Goal: Transaction & Acquisition: Purchase product/service

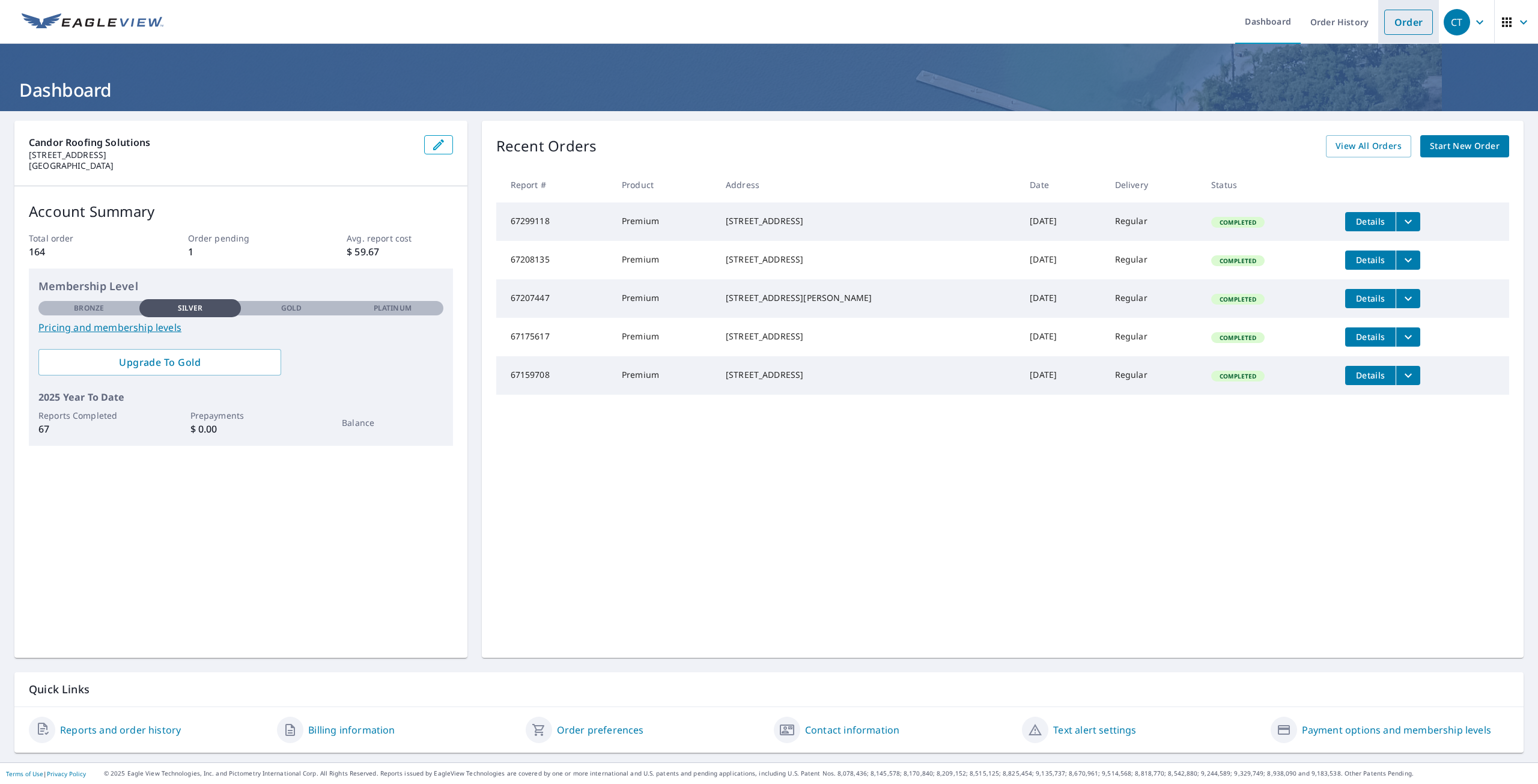
click at [1395, 21] on link "Order" at bounding box center [1408, 22] width 48 height 25
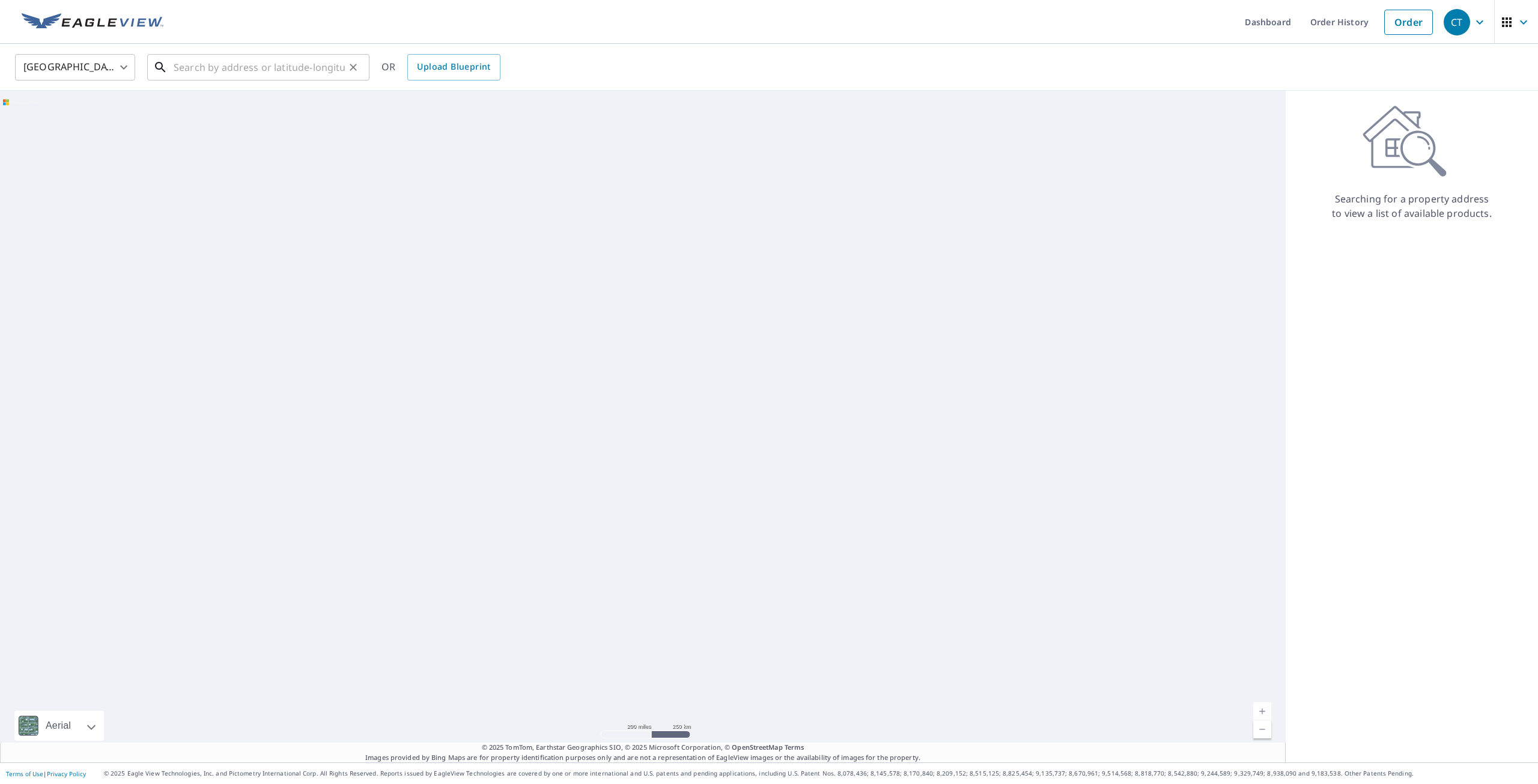
click at [303, 58] on input "text" at bounding box center [258, 67] width 171 height 34
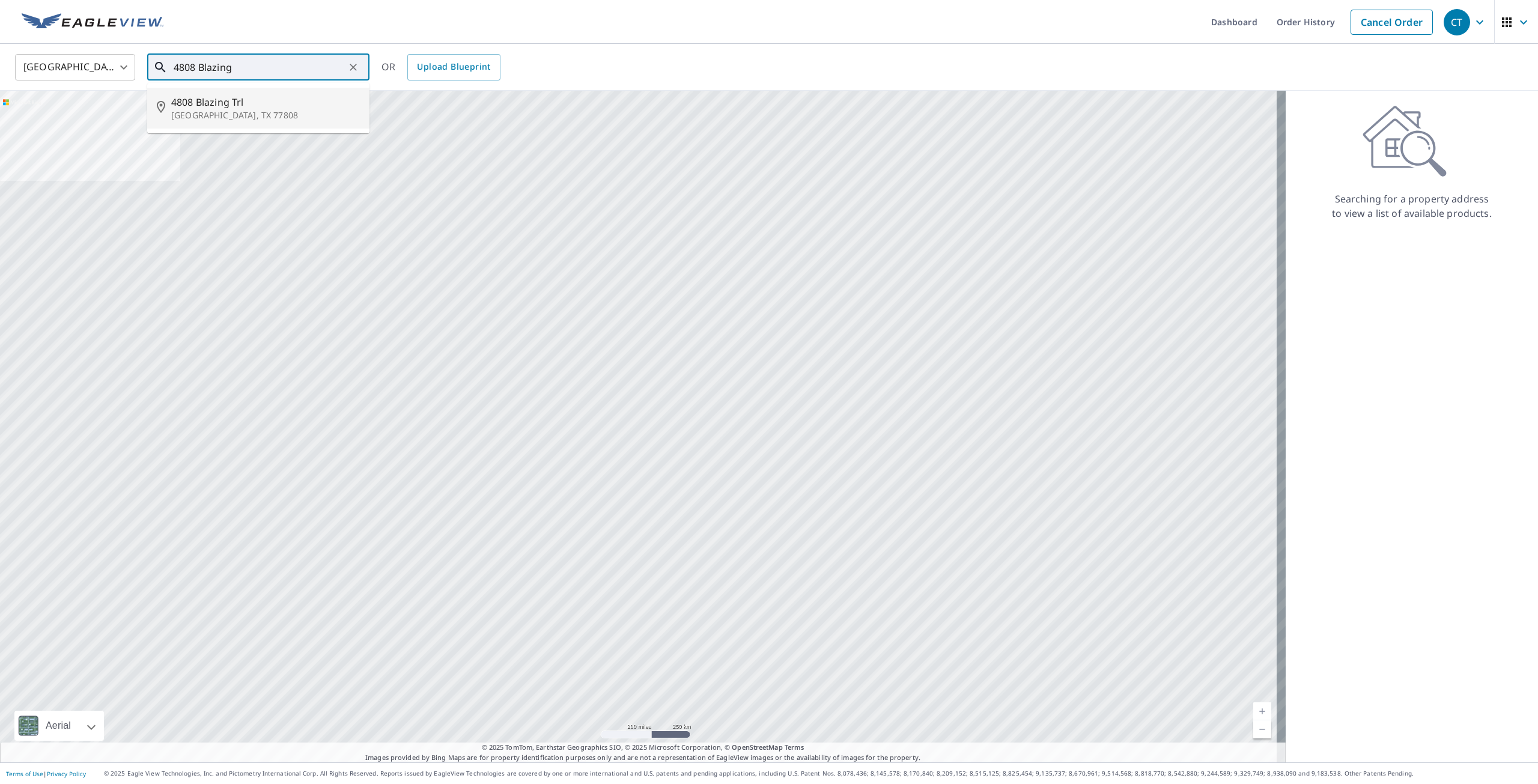
click at [202, 104] on span "4808 Blazing Trl" at bounding box center [265, 102] width 189 height 15
type input "[STREET_ADDRESS]"
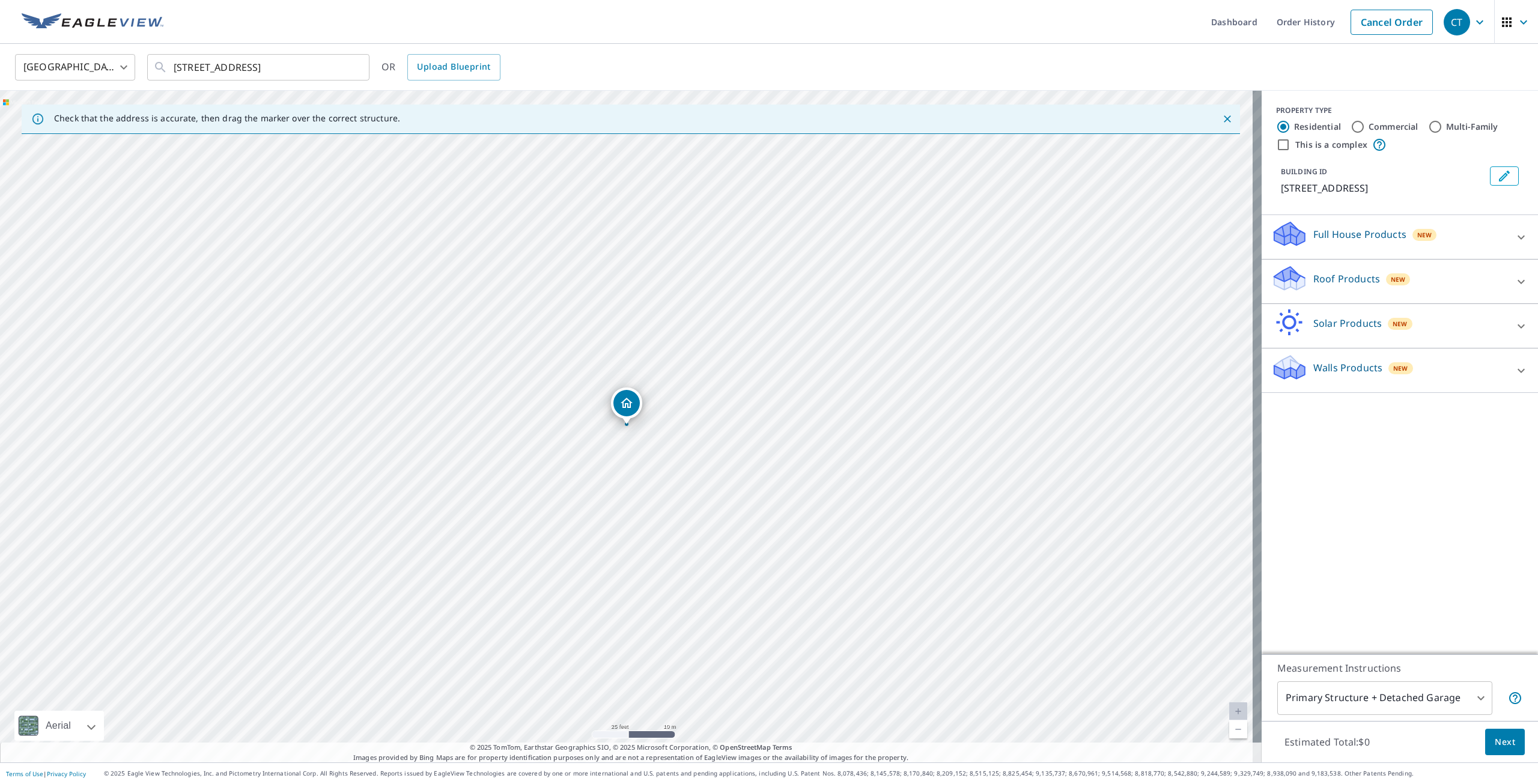
click at [646, 418] on div "[STREET_ADDRESS]" at bounding box center [631, 426] width 1262 height 671
drag, startPoint x: 632, startPoint y: 408, endPoint x: 649, endPoint y: 410, distance: 17.1
click at [1332, 274] on p "Roof Products" at bounding box center [1346, 278] width 67 height 15
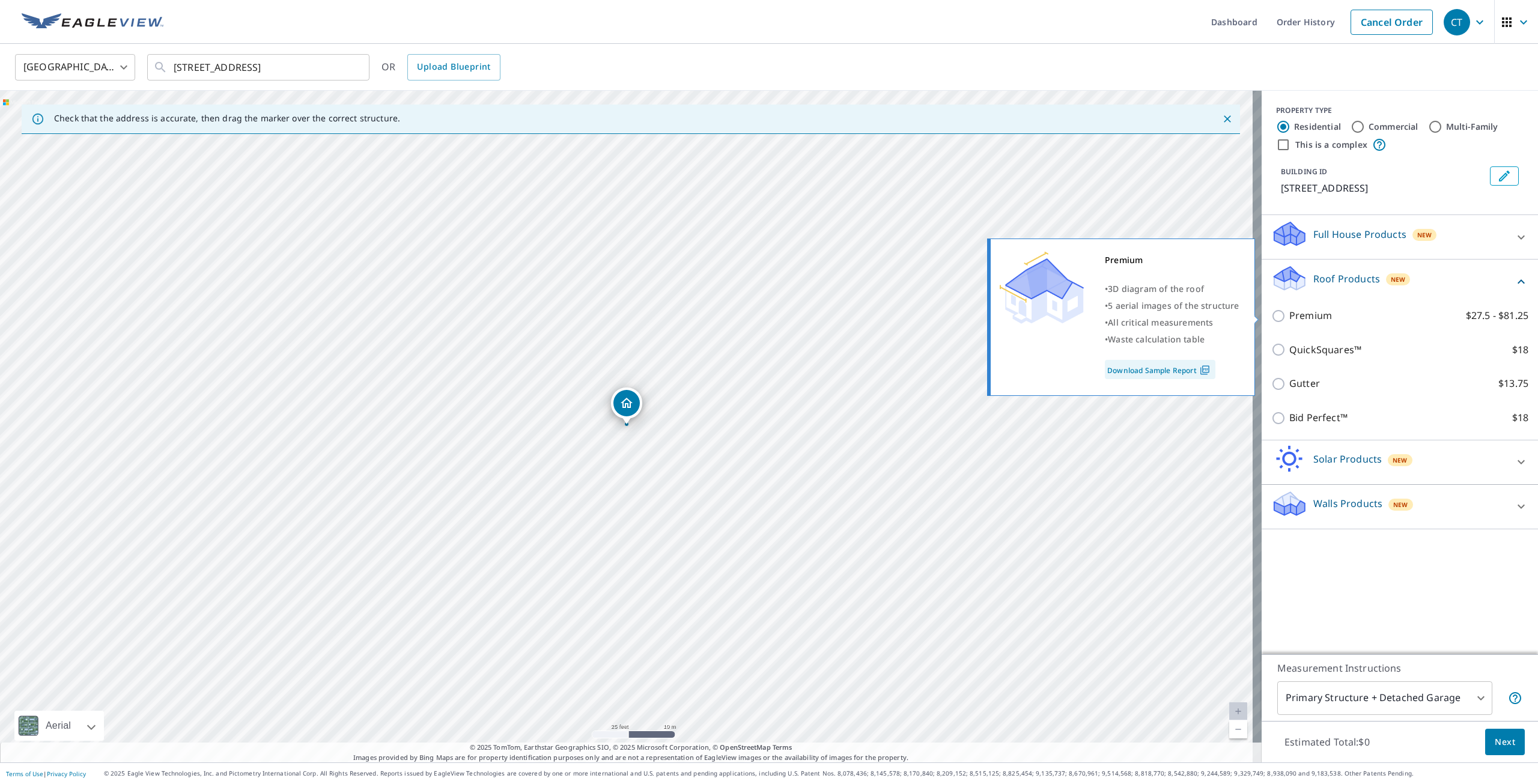
click at [1290, 317] on p "Premium" at bounding box center [1311, 316] width 43 height 15
click at [1289, 317] on input "Premium $27.5 - $81.25" at bounding box center [1280, 316] width 18 height 15
checkbox input "true"
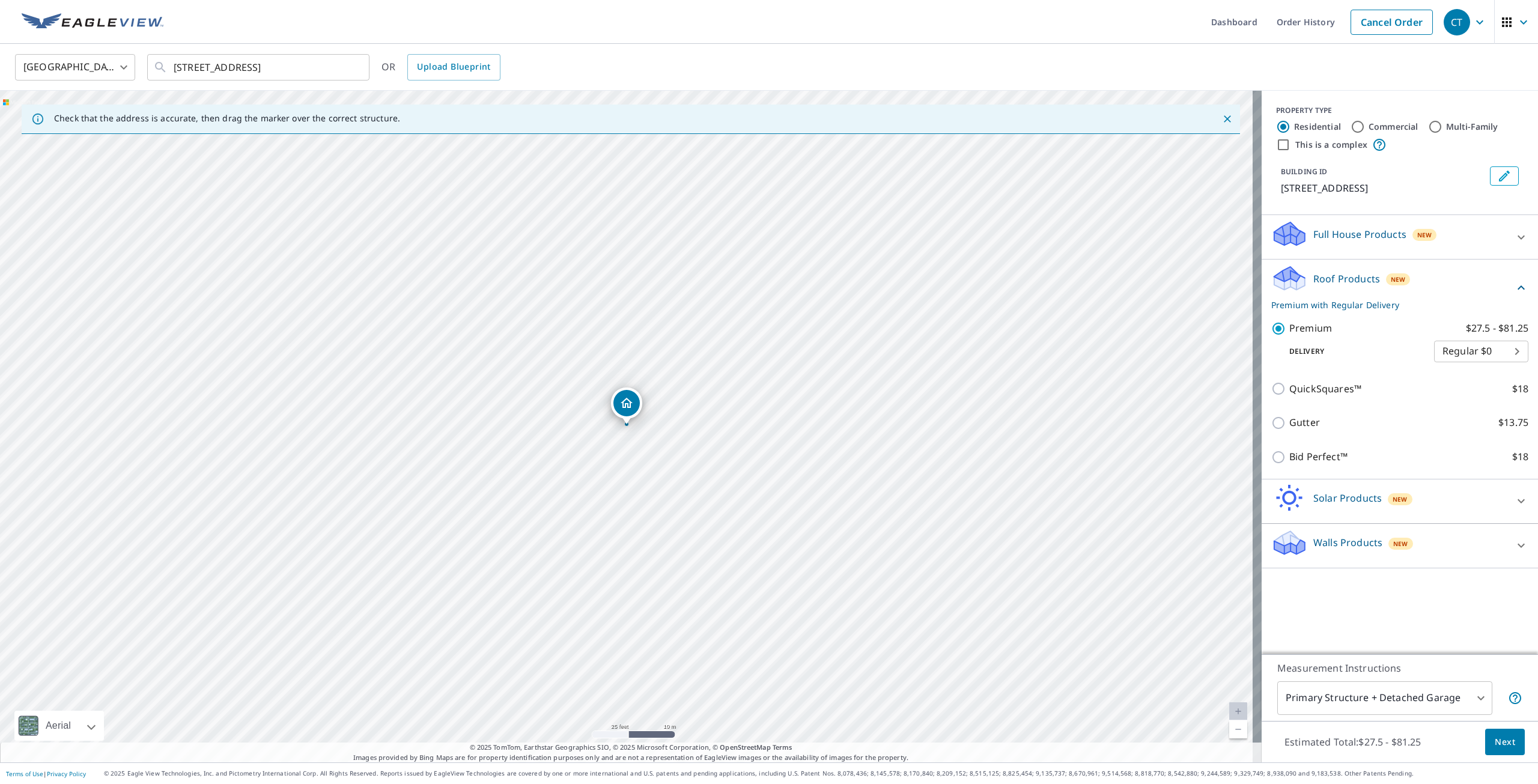
click at [1495, 748] on span "Next" at bounding box center [1505, 742] width 21 height 15
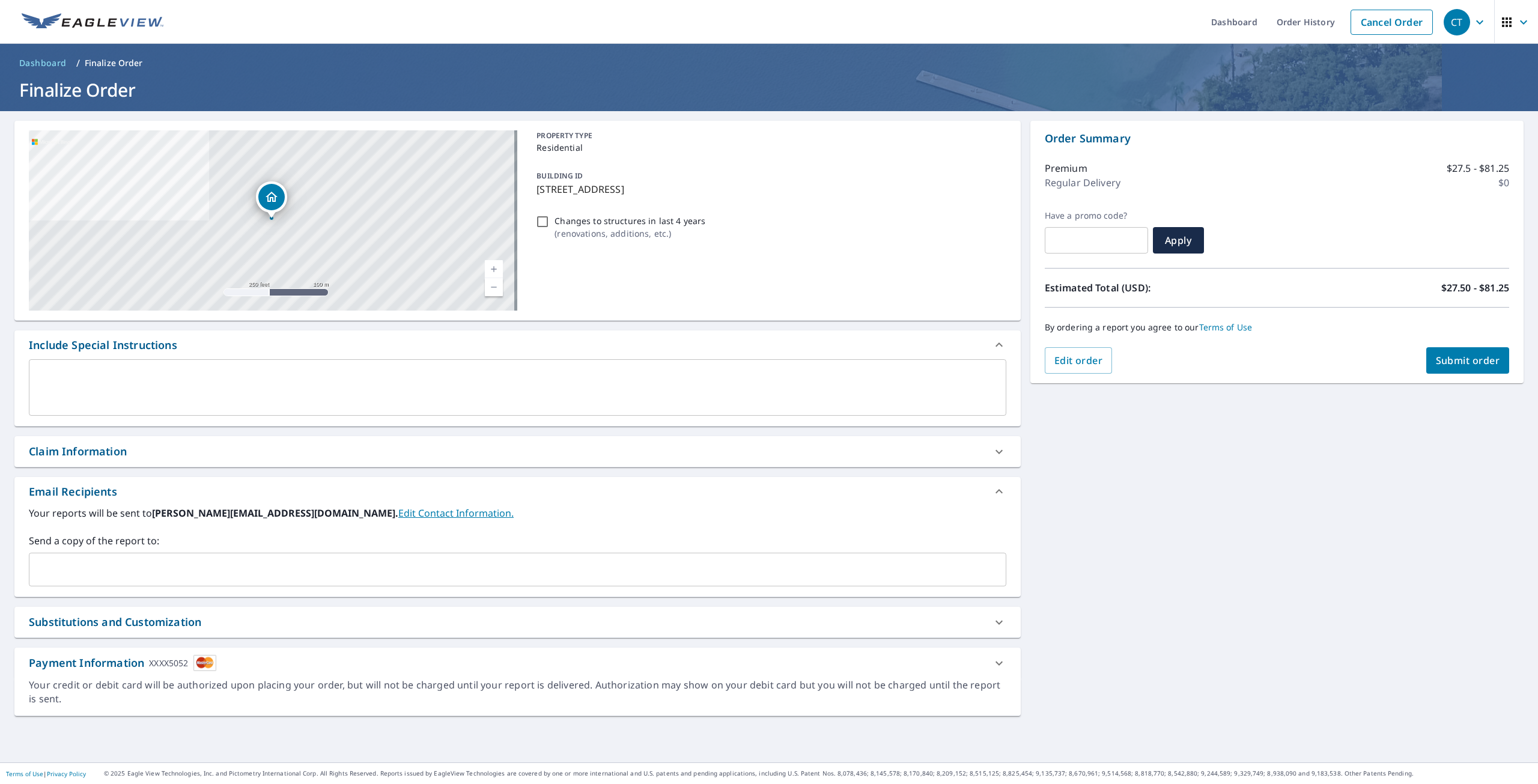
click at [725, 159] on div "PROPERTY TYPE Residential BUILDING ID [STREET_ADDRESS] Changes to structures in…" at bounding box center [769, 220] width 474 height 180
click at [1450, 362] on span "Submit order" at bounding box center [1468, 360] width 64 height 13
